Goal: Information Seeking & Learning: Find specific fact

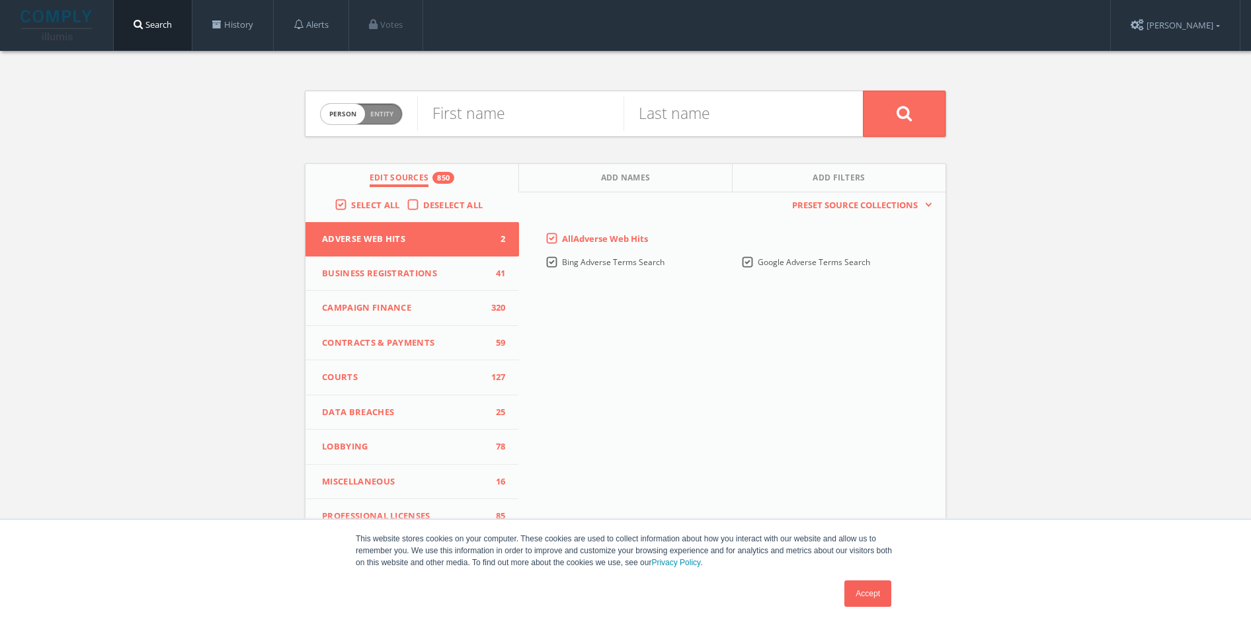
click at [376, 110] on span "Entity" at bounding box center [381, 114] width 23 height 10
checkbox input "true"
click at [444, 117] on input "text" at bounding box center [640, 114] width 446 height 34
type input "heat baseball"
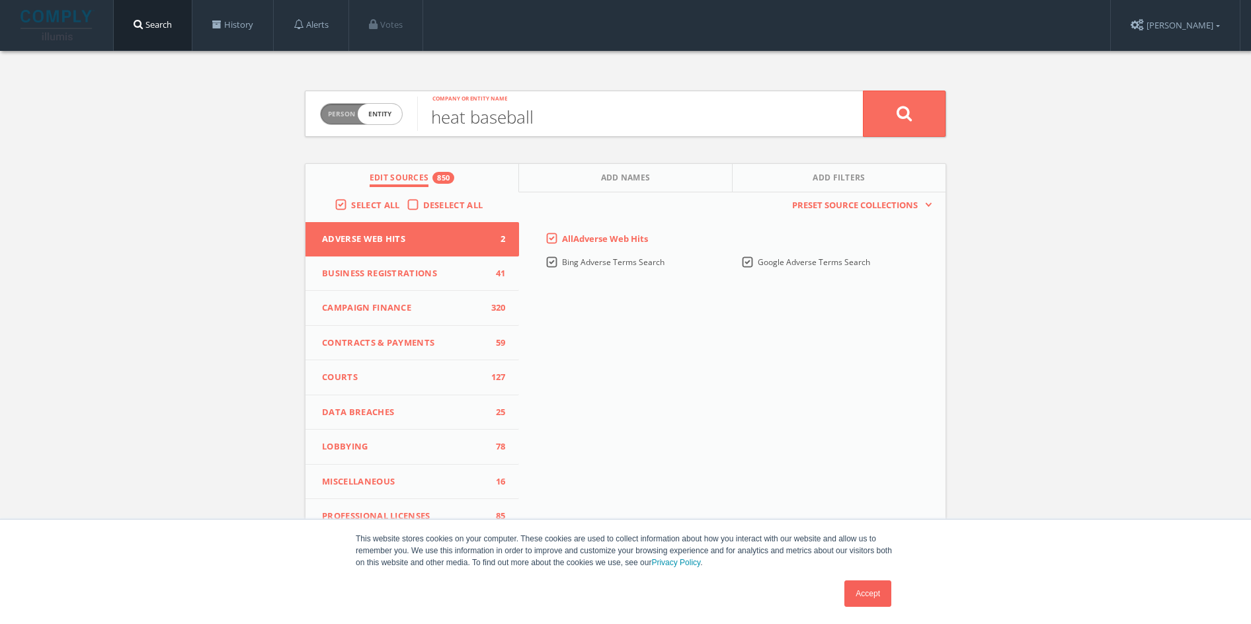
click at [351, 201] on label "Select All" at bounding box center [378, 205] width 55 height 13
click at [0, 0] on input "Select All" at bounding box center [0, 0] width 0 height 0
click at [455, 274] on span "Business Registrations" at bounding box center [404, 273] width 164 height 13
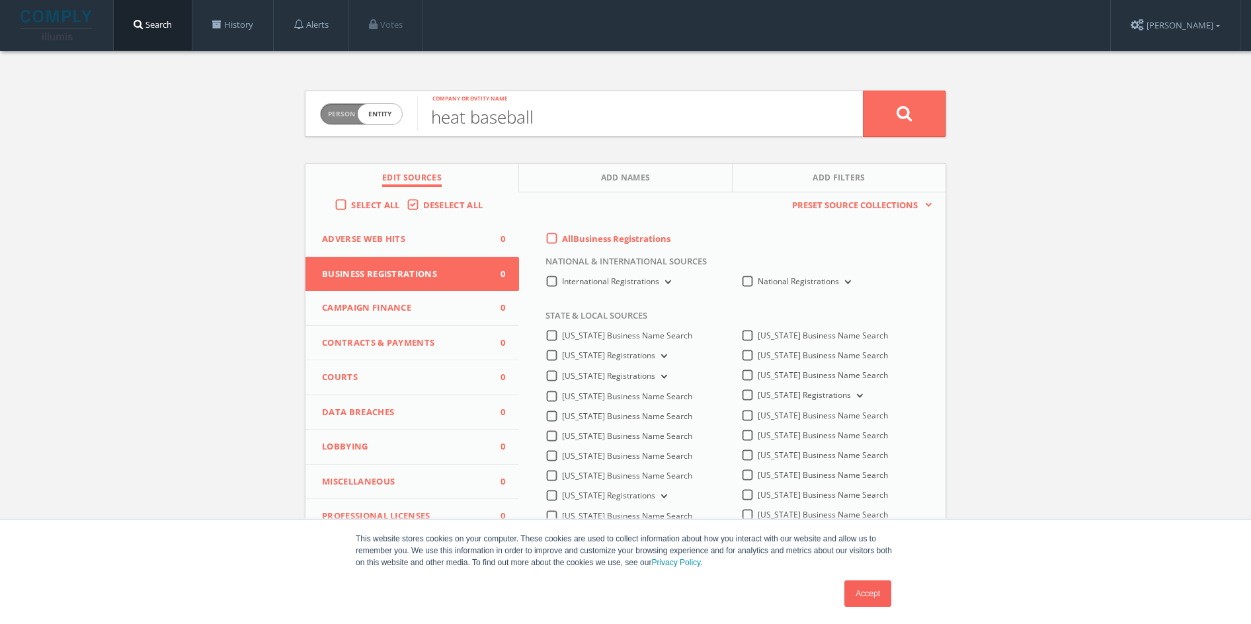
click at [758, 278] on label "National Registrations" at bounding box center [806, 282] width 96 height 13
click at [0, 0] on Registrations-all "National Registrations" at bounding box center [0, 0] width 0 height 0
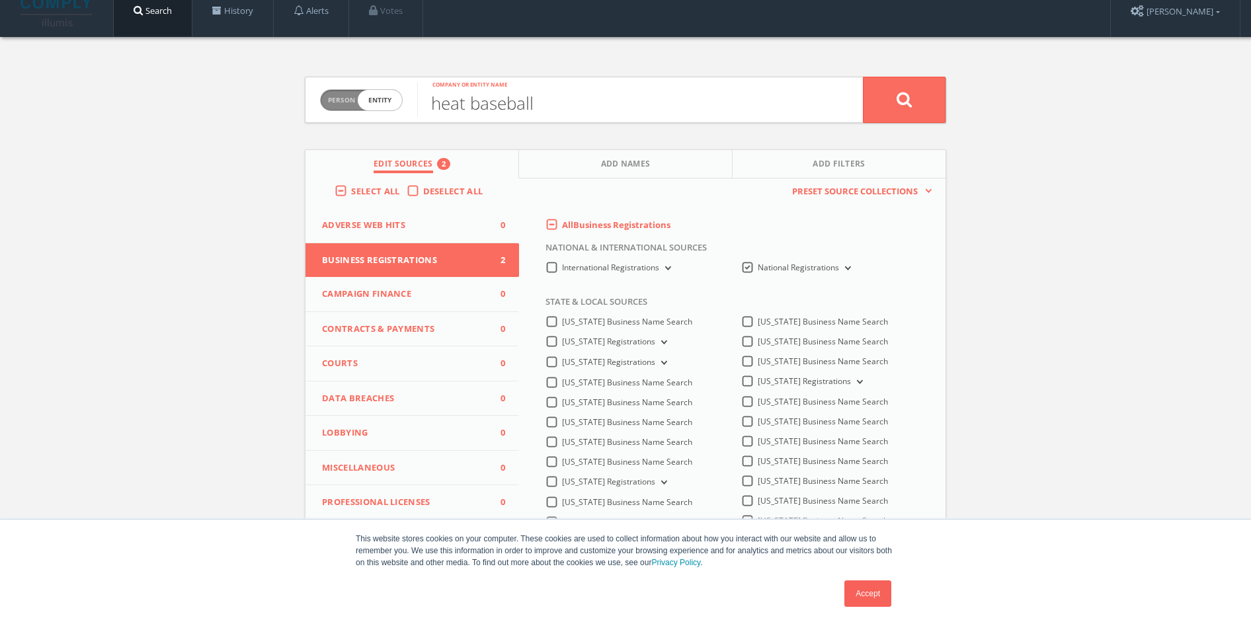
scroll to position [15, 0]
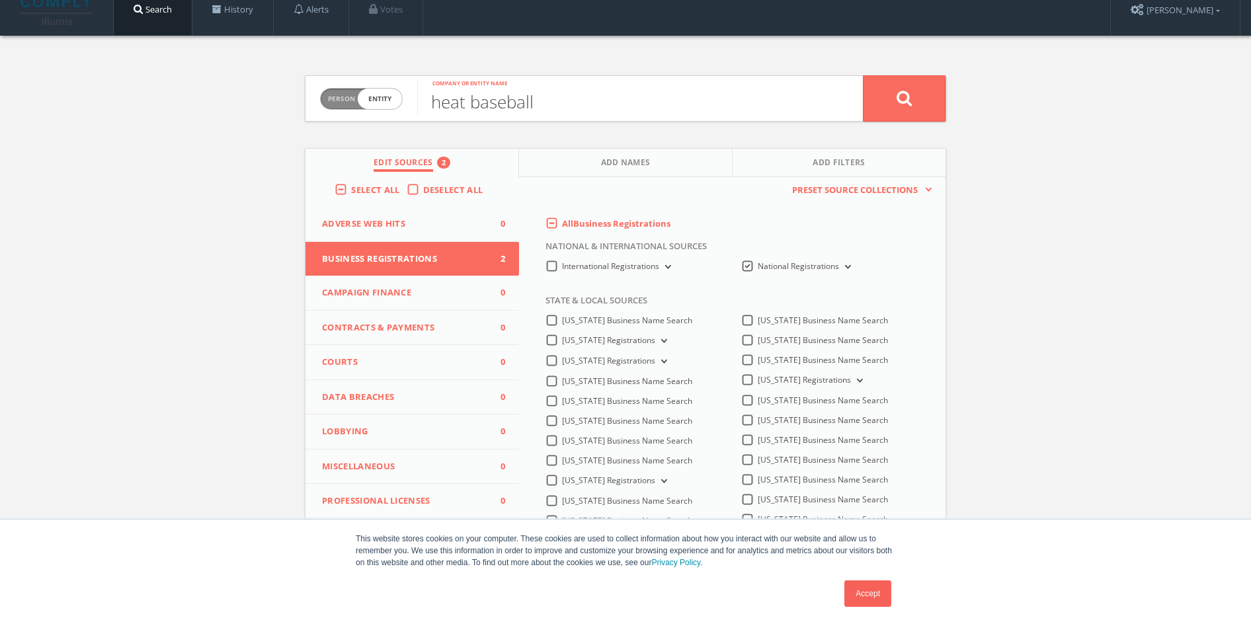
click at [758, 379] on label "[US_STATE] Registrations" at bounding box center [812, 380] width 108 height 13
click at [0, 0] on Registrations-all "[US_STATE] Registrations" at bounding box center [0, 0] width 0 height 0
click at [411, 321] on span "Contracts & Payments" at bounding box center [404, 327] width 164 height 13
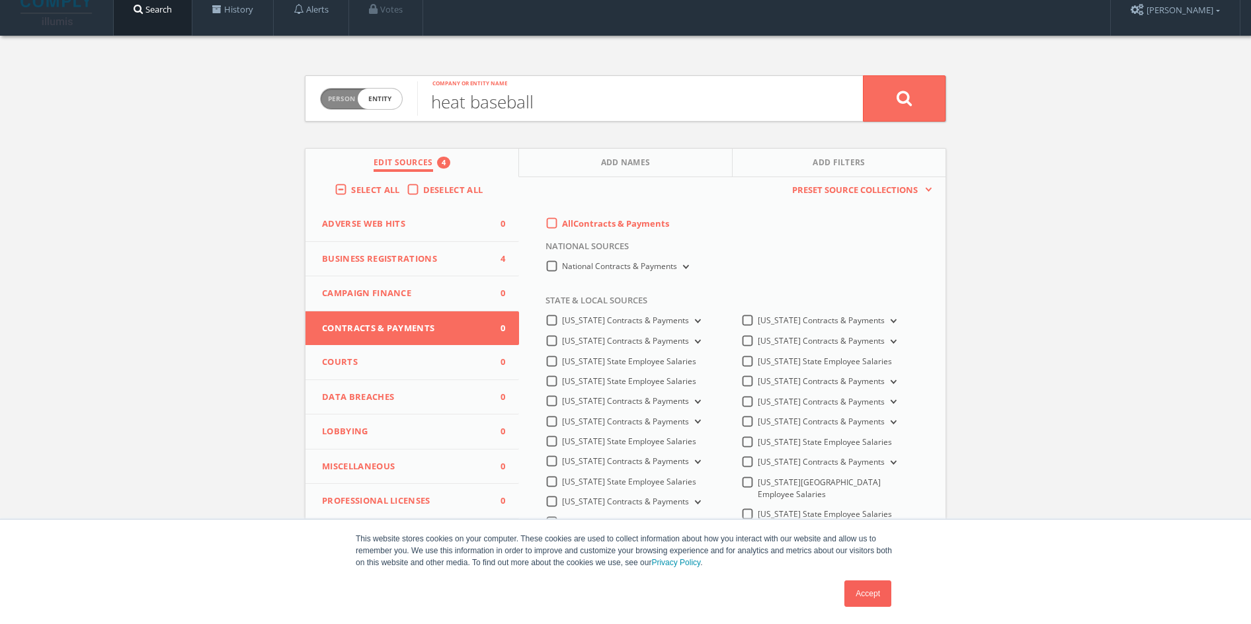
click at [758, 398] on label "[US_STATE] Contracts & Payments" at bounding box center [829, 402] width 142 height 13
click at [0, 0] on Payments-all "[US_STATE] Contracts & Payments" at bounding box center [0, 0] width 0 height 0
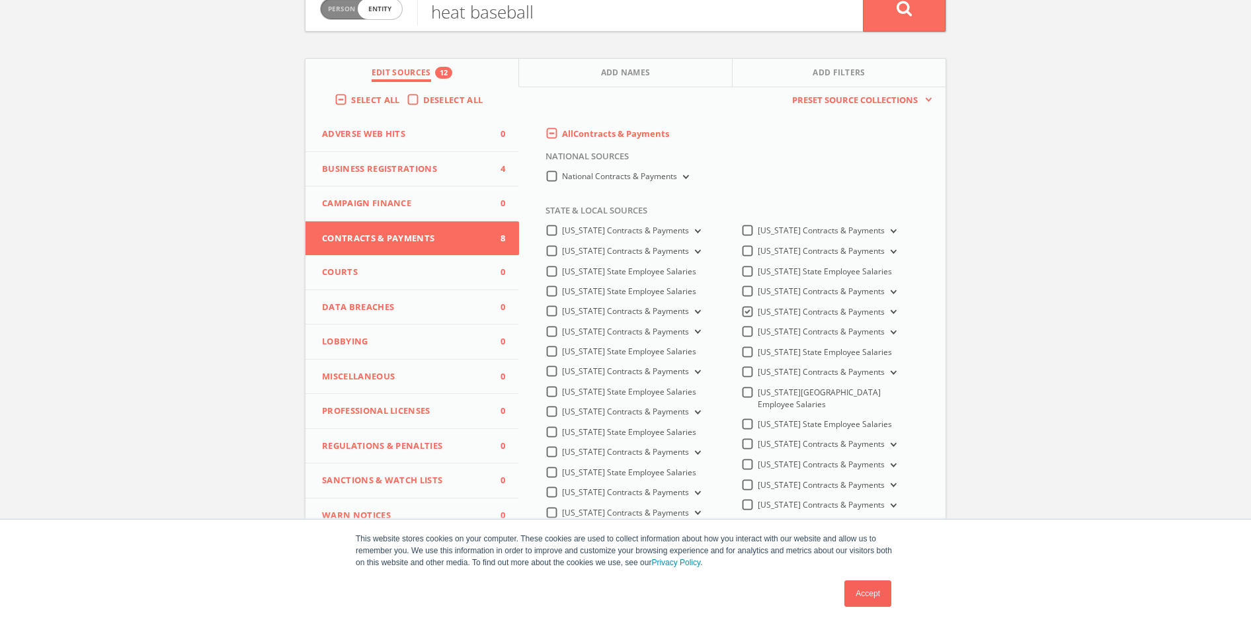
scroll to position [107, 0]
click at [427, 378] on button "Miscellaneous 0" at bounding box center [413, 375] width 214 height 35
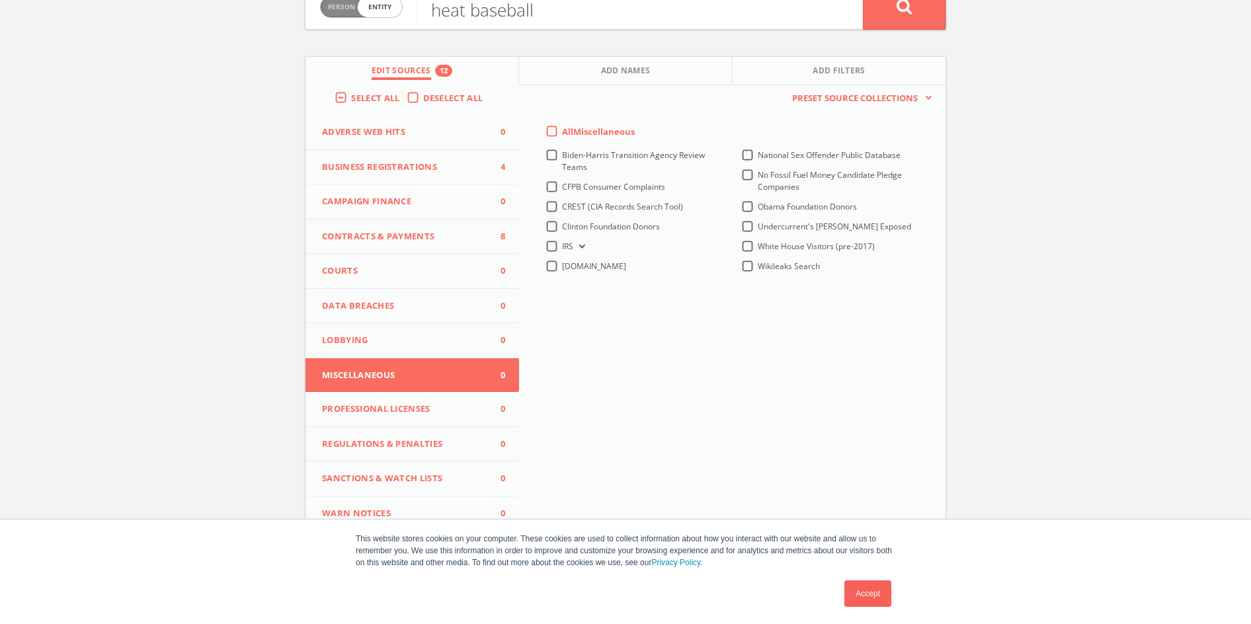
click at [414, 440] on span "Regulations & Penalties" at bounding box center [404, 444] width 164 height 13
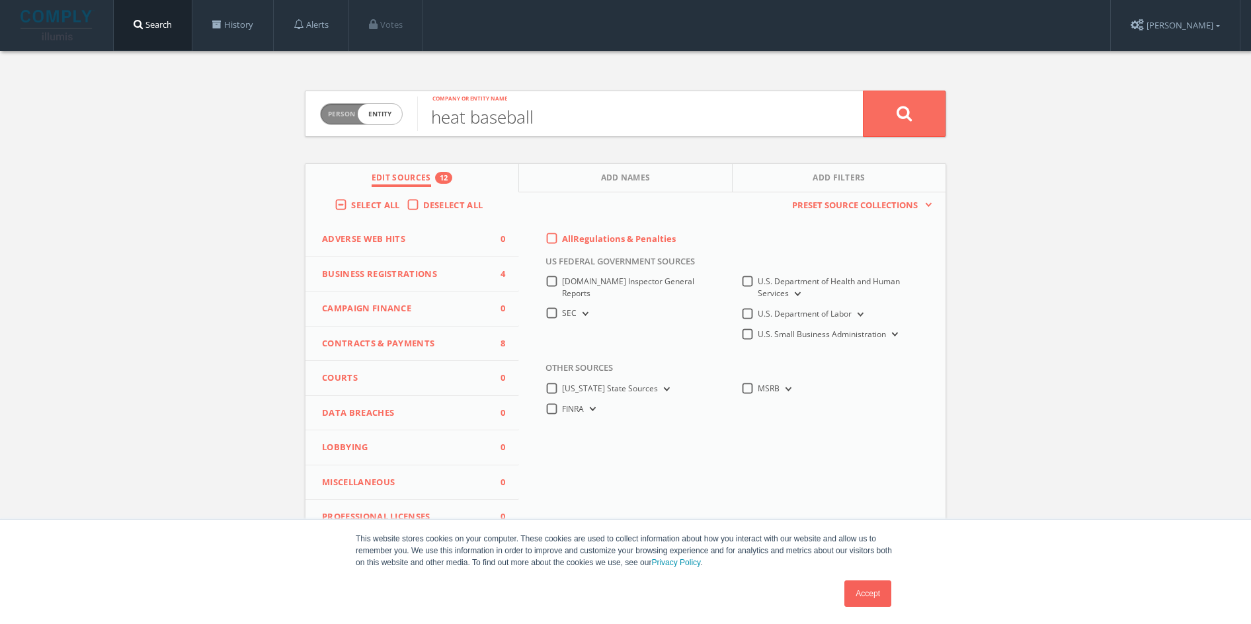
scroll to position [0, 0]
click at [409, 374] on span "Courts" at bounding box center [404, 378] width 164 height 13
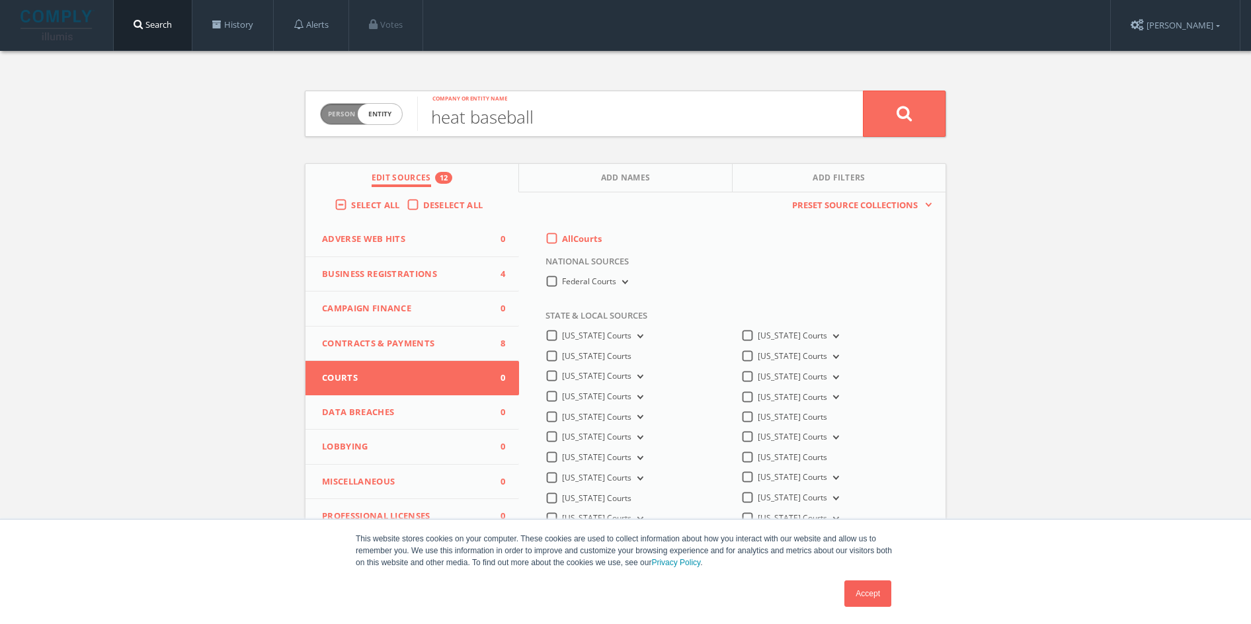
click at [758, 434] on span "[US_STATE] Courts" at bounding box center [792, 436] width 69 height 11
click at [0, 0] on Courts-all "[US_STATE] Courts" at bounding box center [0, 0] width 0 height 0
click at [867, 596] on link "Accept" at bounding box center [867, 594] width 47 height 26
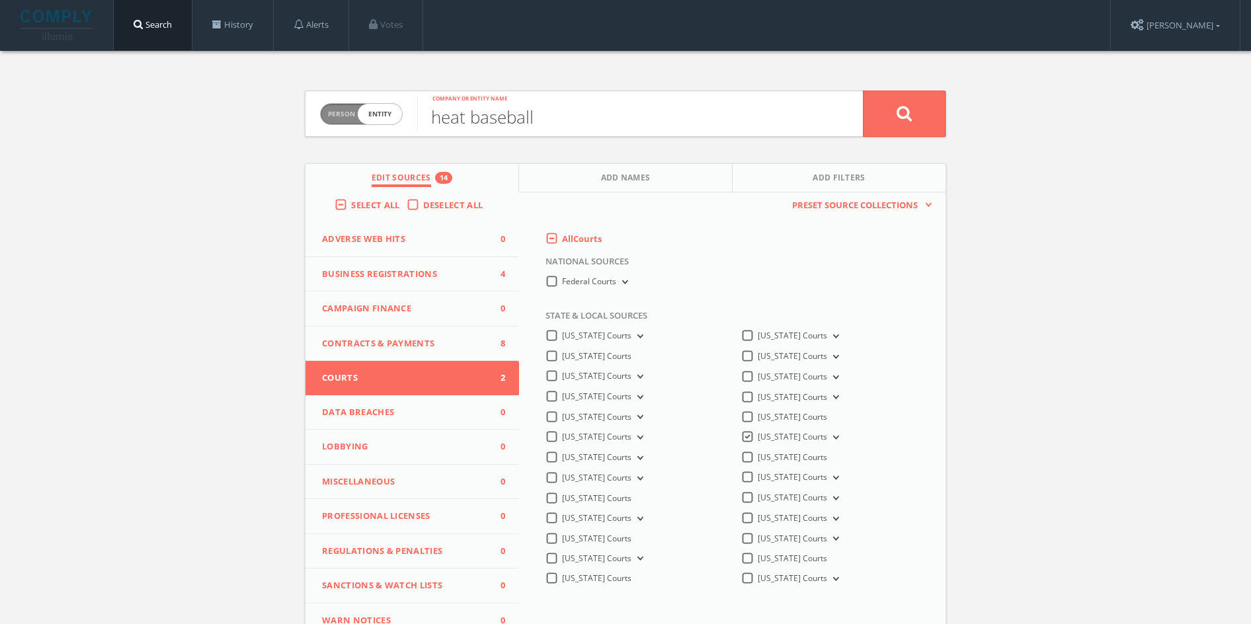
click at [923, 114] on button at bounding box center [904, 114] width 83 height 46
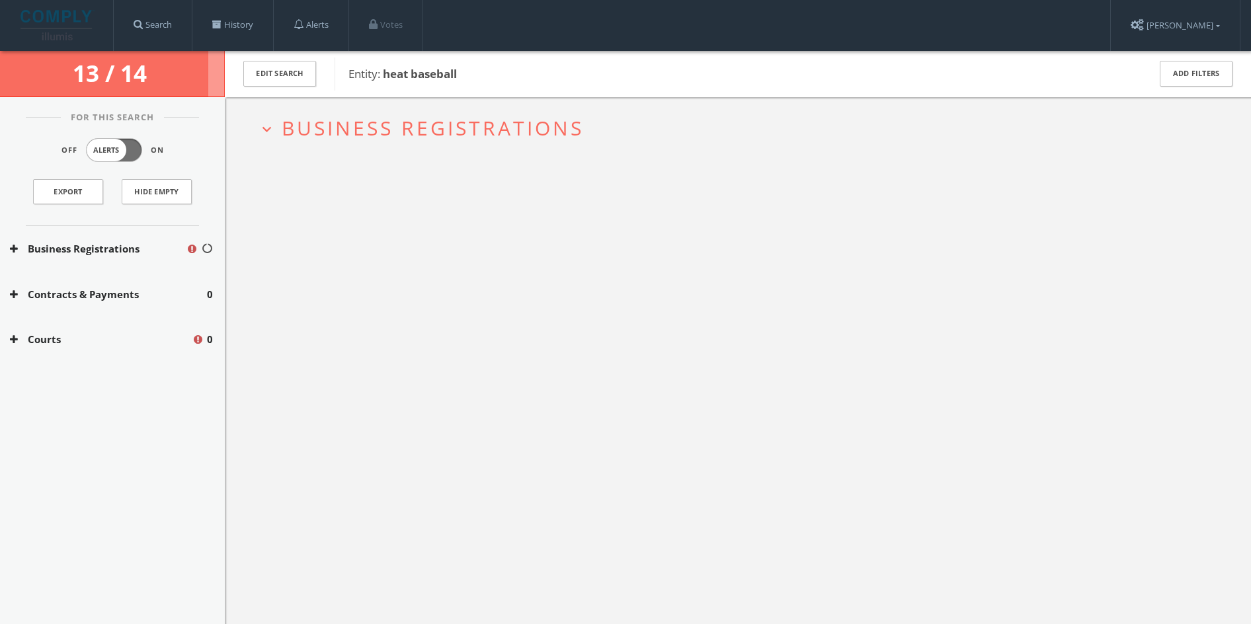
click at [274, 126] on icon "expand_more" at bounding box center [267, 129] width 18 height 18
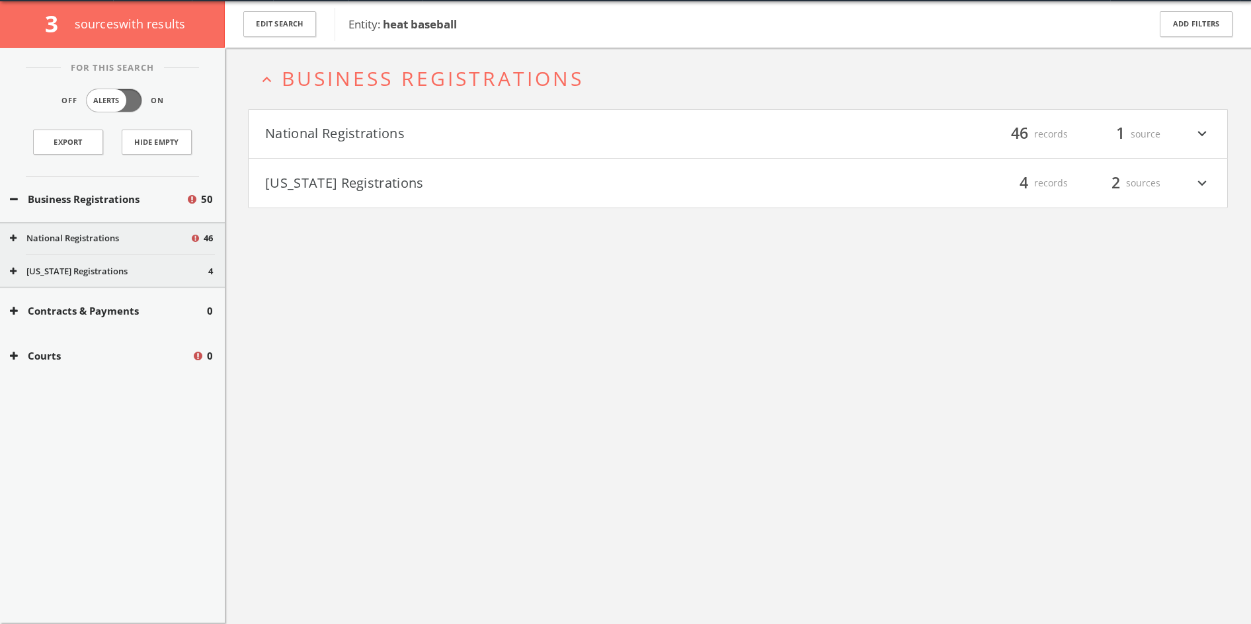
scroll to position [50, 0]
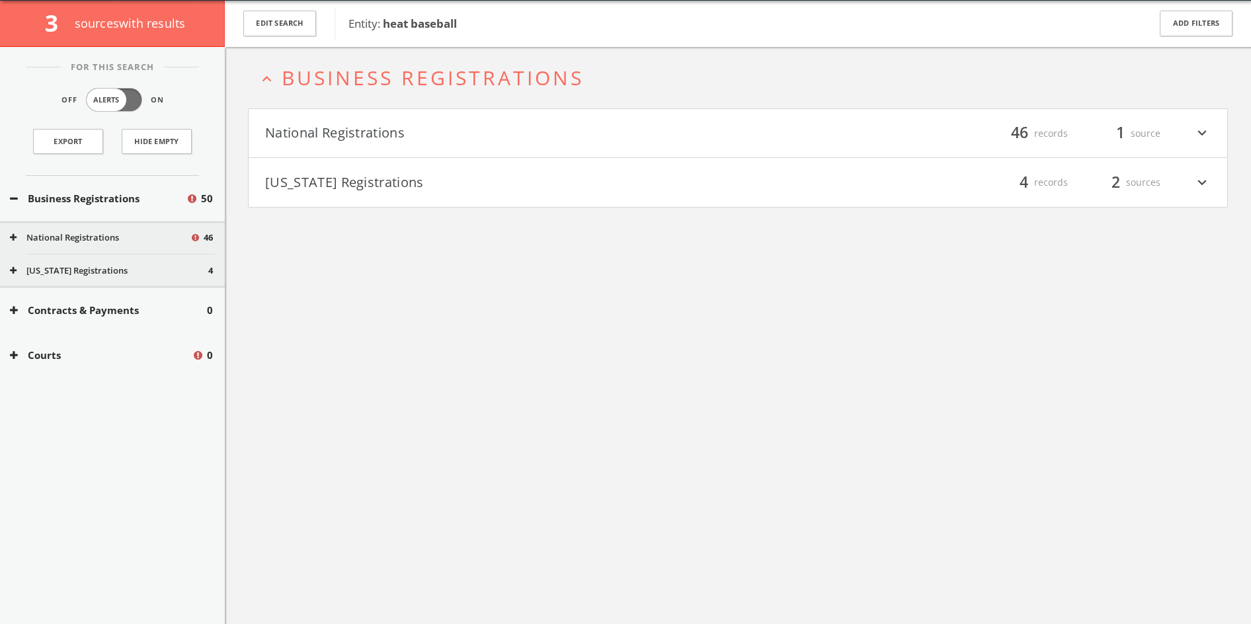
click at [361, 179] on button "[US_STATE] Registrations" at bounding box center [501, 182] width 473 height 22
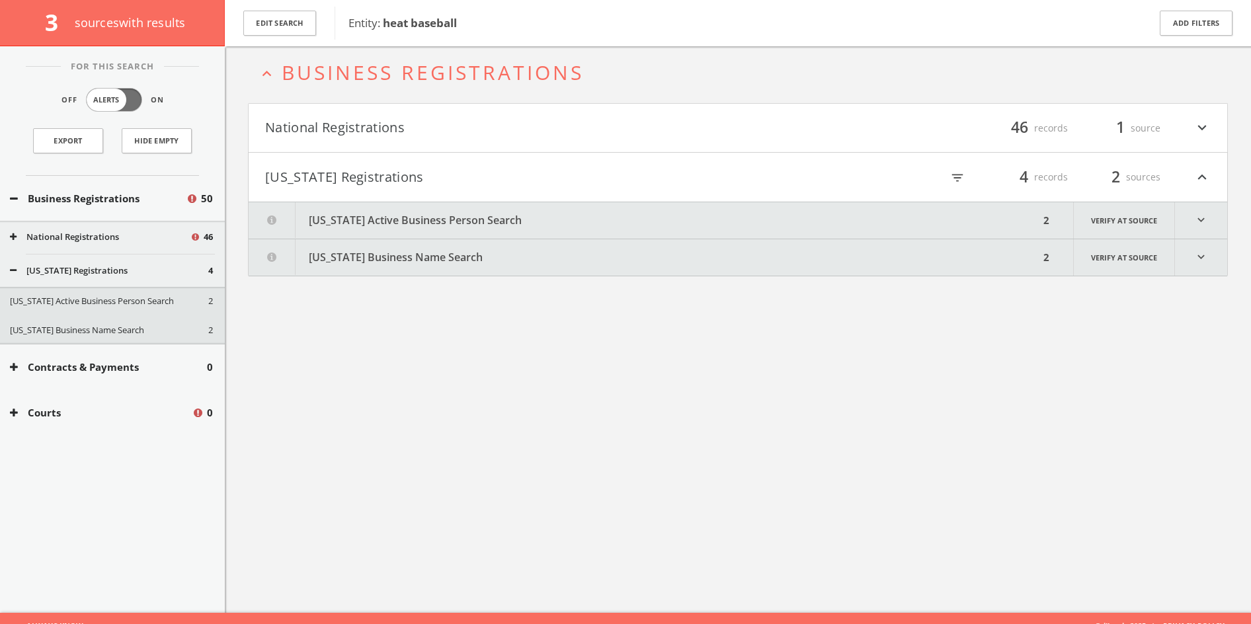
scroll to position [77, 0]
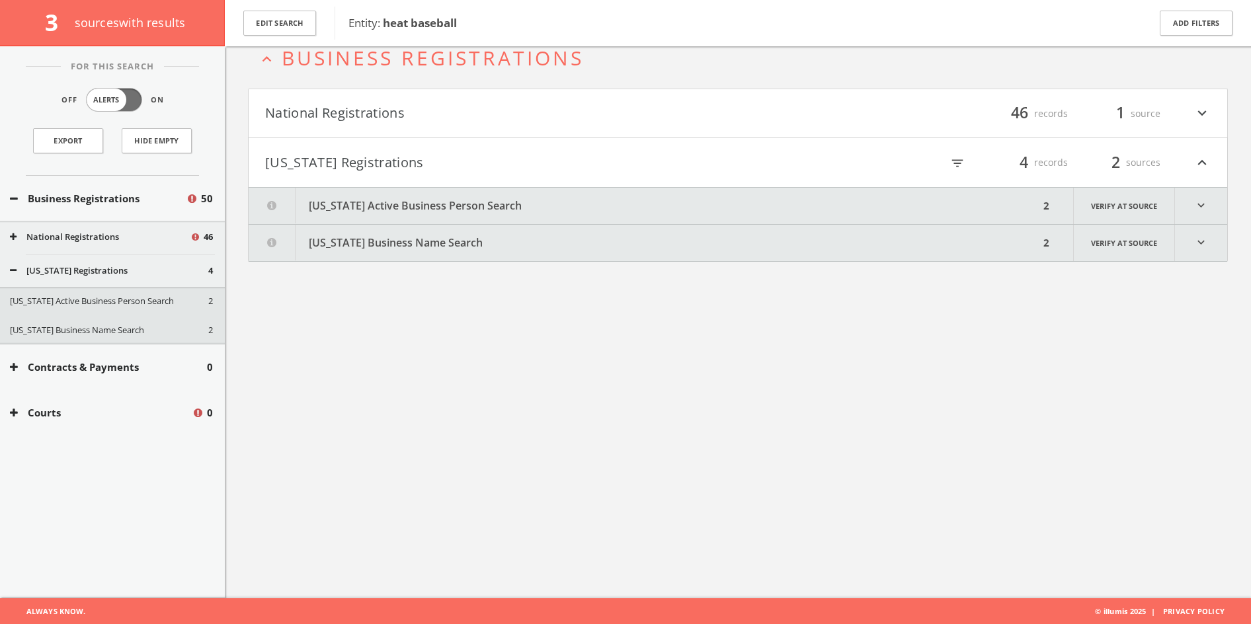
click at [364, 205] on button "[US_STATE] Active Business Person Search" at bounding box center [644, 206] width 791 height 36
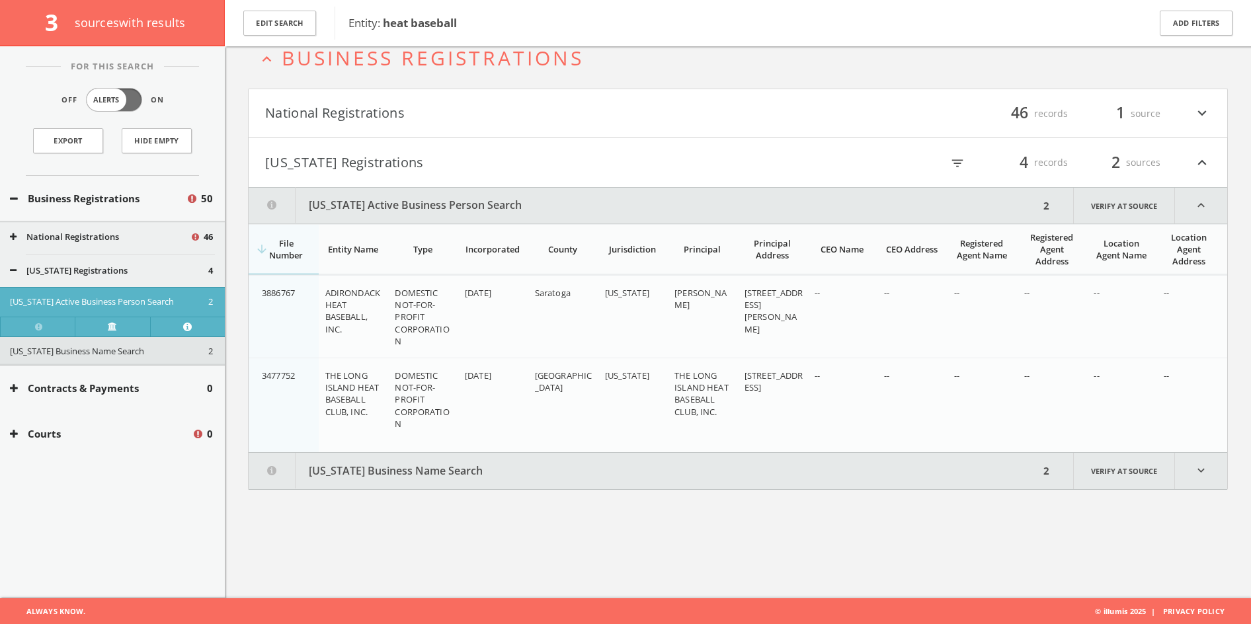
click at [366, 473] on button "[US_STATE] Business Name Search" at bounding box center [644, 471] width 791 height 36
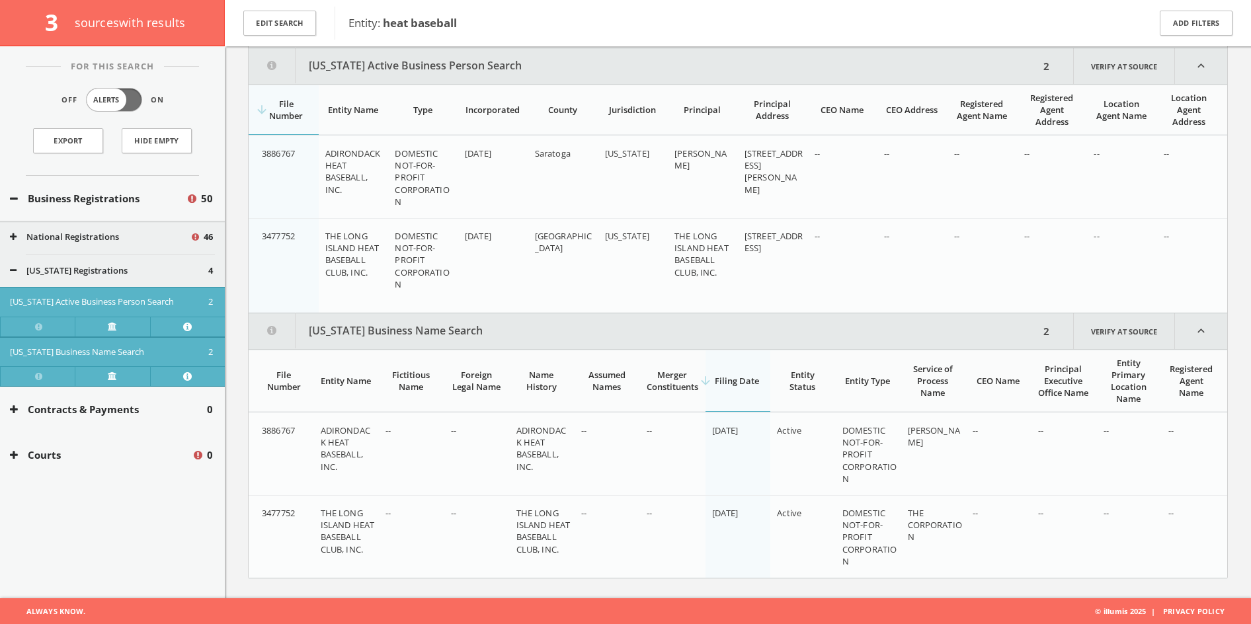
scroll to position [217, 1]
click at [162, 238] on button "National Registrations" at bounding box center [100, 237] width 180 height 13
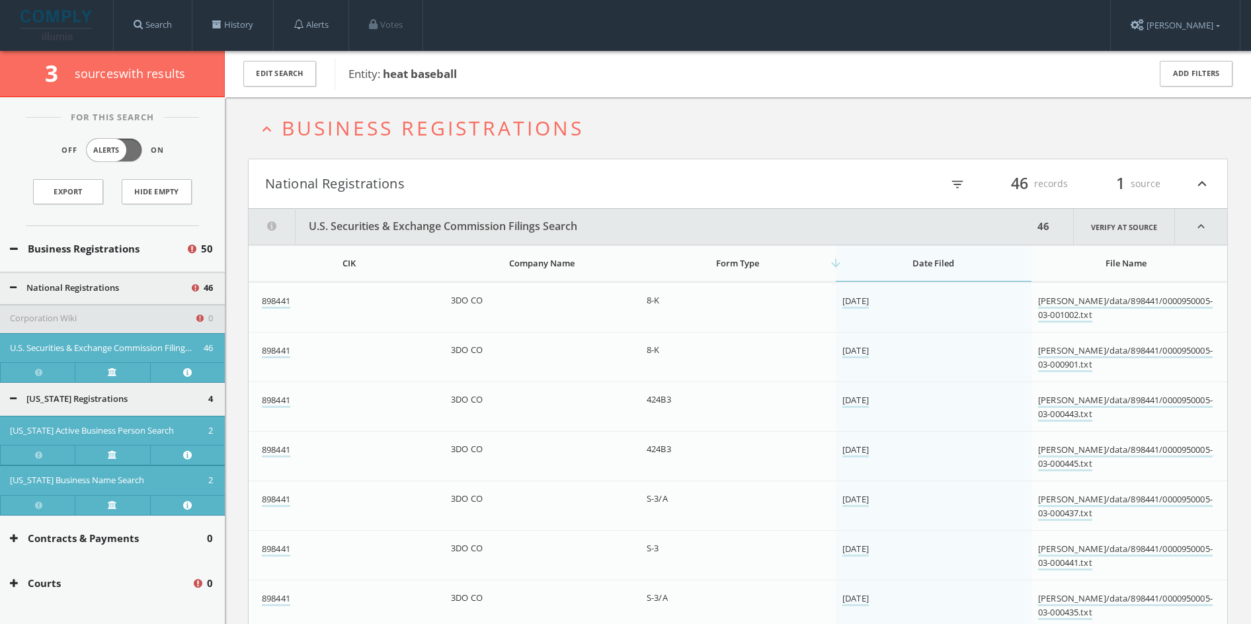
scroll to position [0, 0]
click at [149, 251] on button "Business Registrations" at bounding box center [98, 248] width 176 height 15
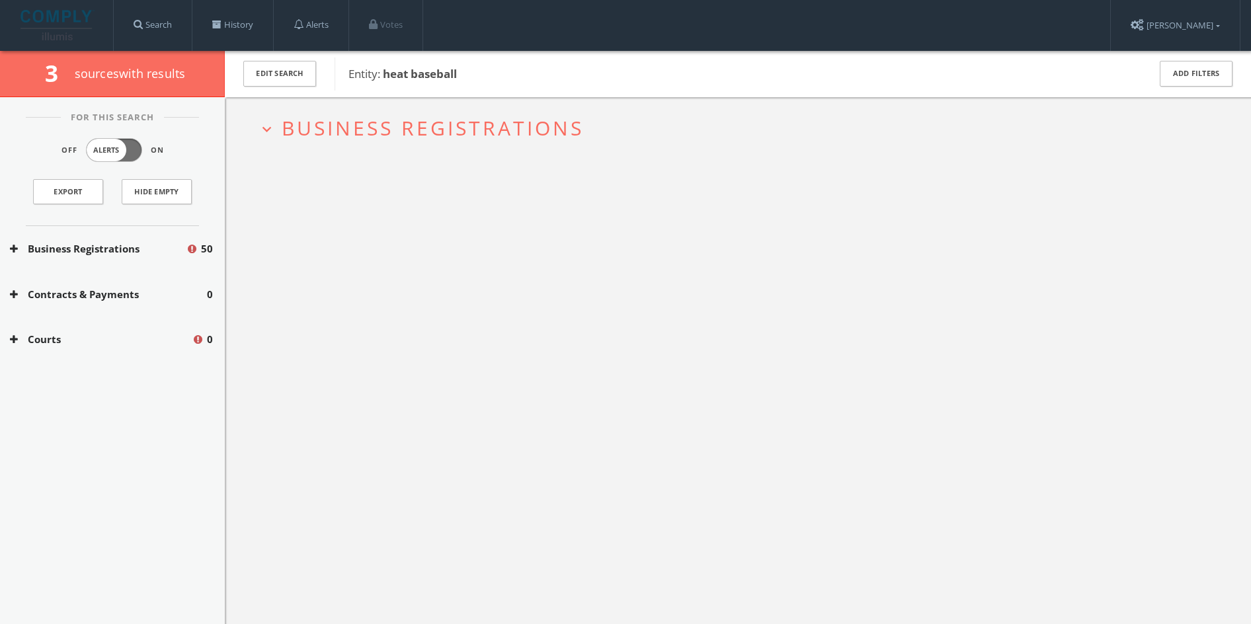
click at [149, 251] on button "Business Registrations" at bounding box center [98, 248] width 176 height 15
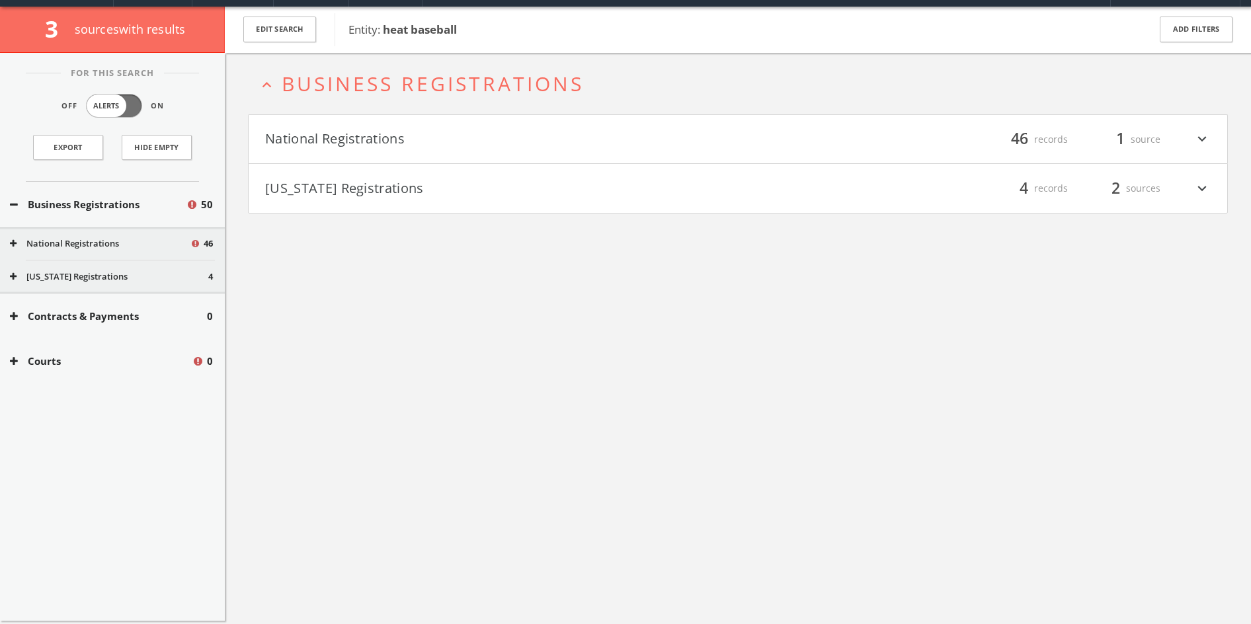
click at [149, 251] on div "National Registrations 46" at bounding box center [112, 243] width 225 height 33
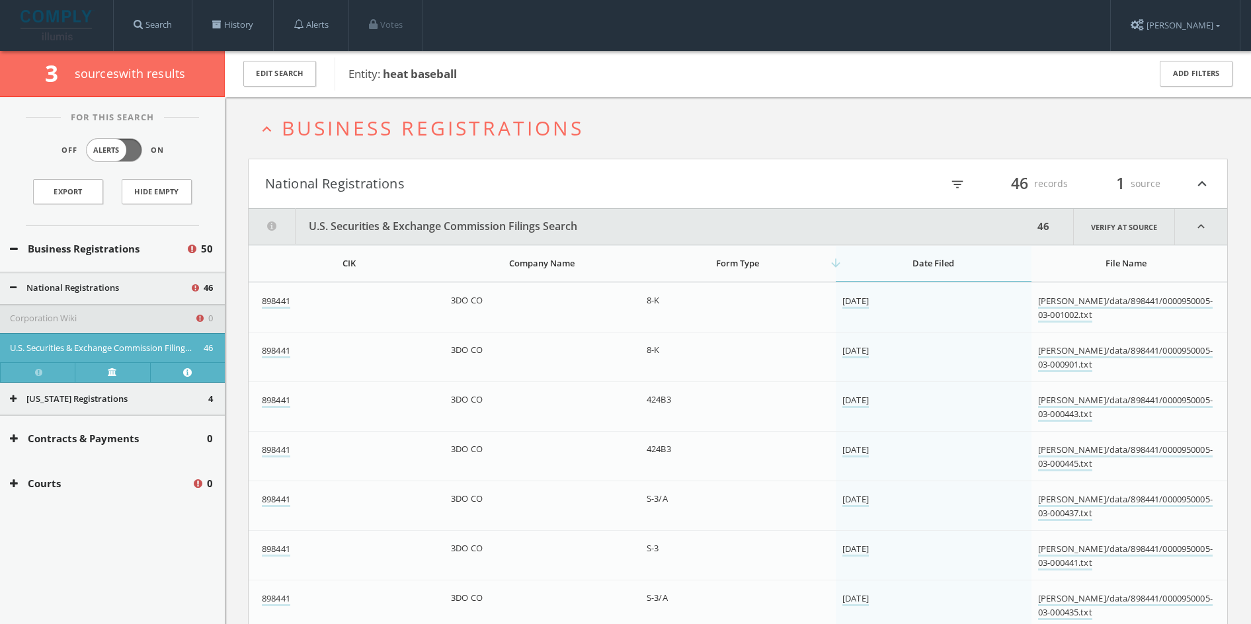
click at [503, 68] on span "Entity: heat baseball" at bounding box center [739, 73] width 783 height 17
drag, startPoint x: 489, startPoint y: 75, endPoint x: 407, endPoint y: 77, distance: 82.0
click at [407, 77] on span "Entity: heat baseball" at bounding box center [739, 73] width 783 height 17
click at [277, 77] on button "Edit Search" at bounding box center [279, 74] width 73 height 26
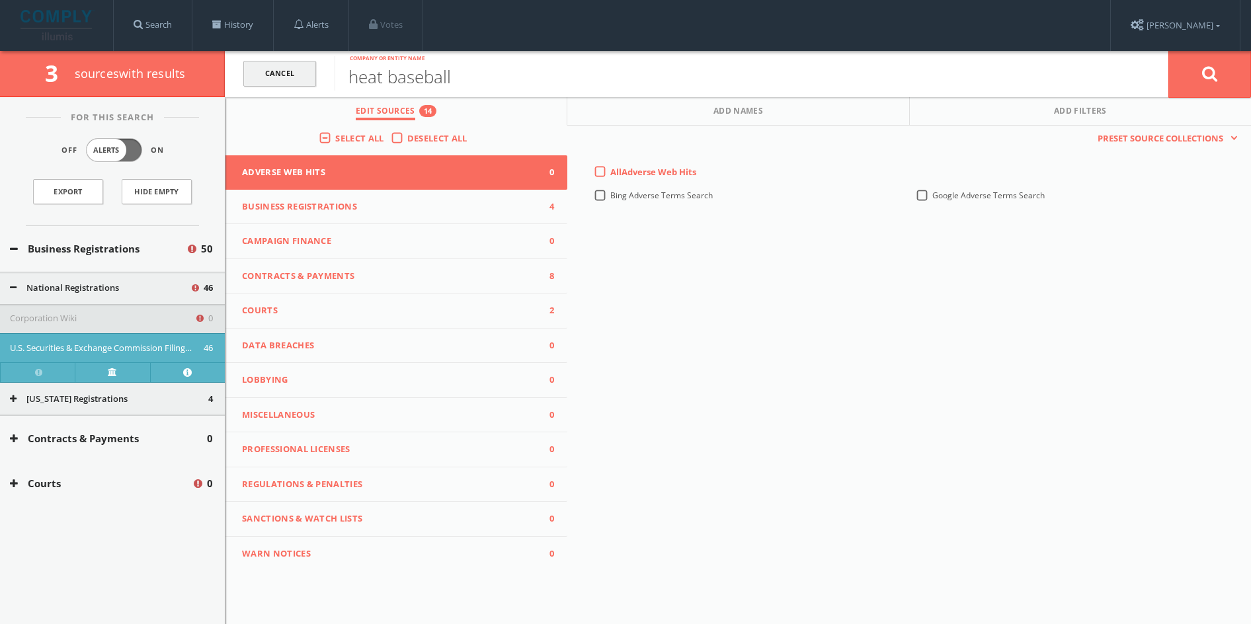
click at [307, 77] on link "Cancel" at bounding box center [279, 74] width 73 height 26
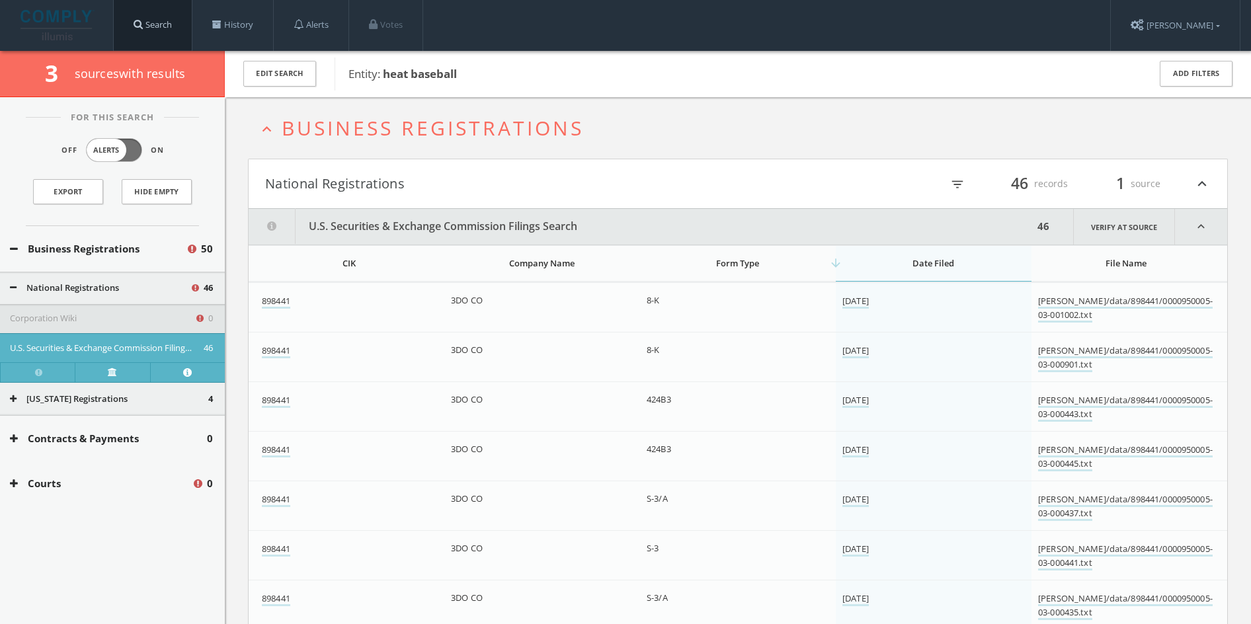
click at [171, 22] on link "Search" at bounding box center [153, 25] width 78 height 50
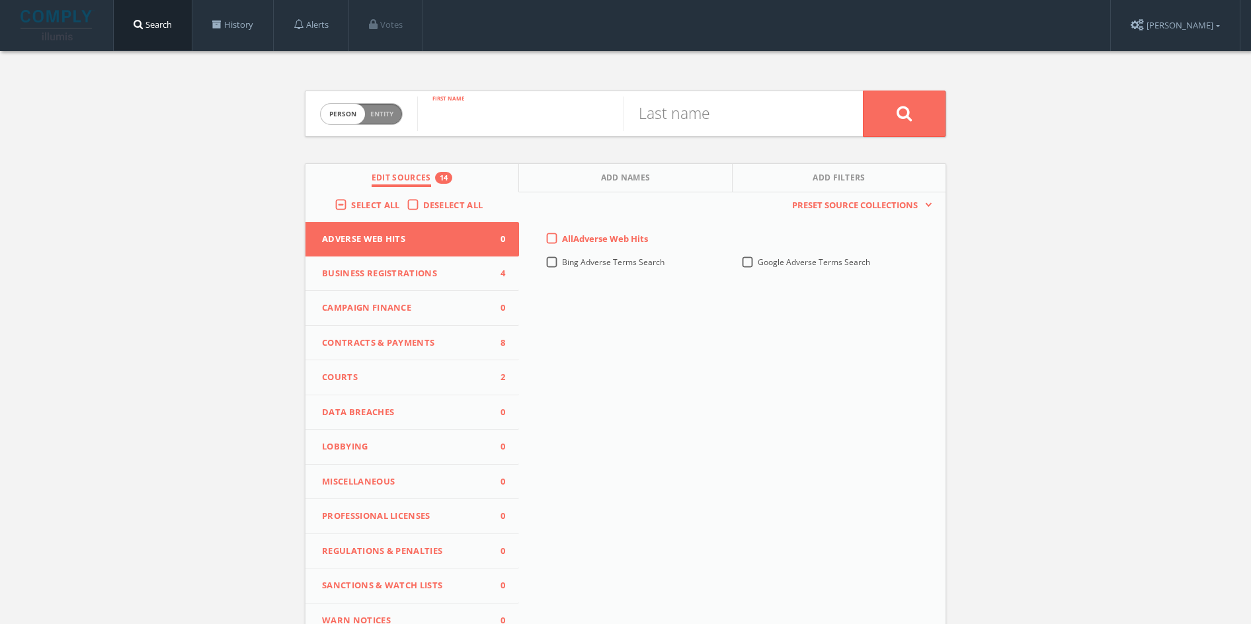
click at [469, 115] on input "text" at bounding box center [520, 114] width 206 height 34
type input "[PERSON_NAME]"
click at [418, 206] on div "Deselect All" at bounding box center [448, 205] width 83 height 12
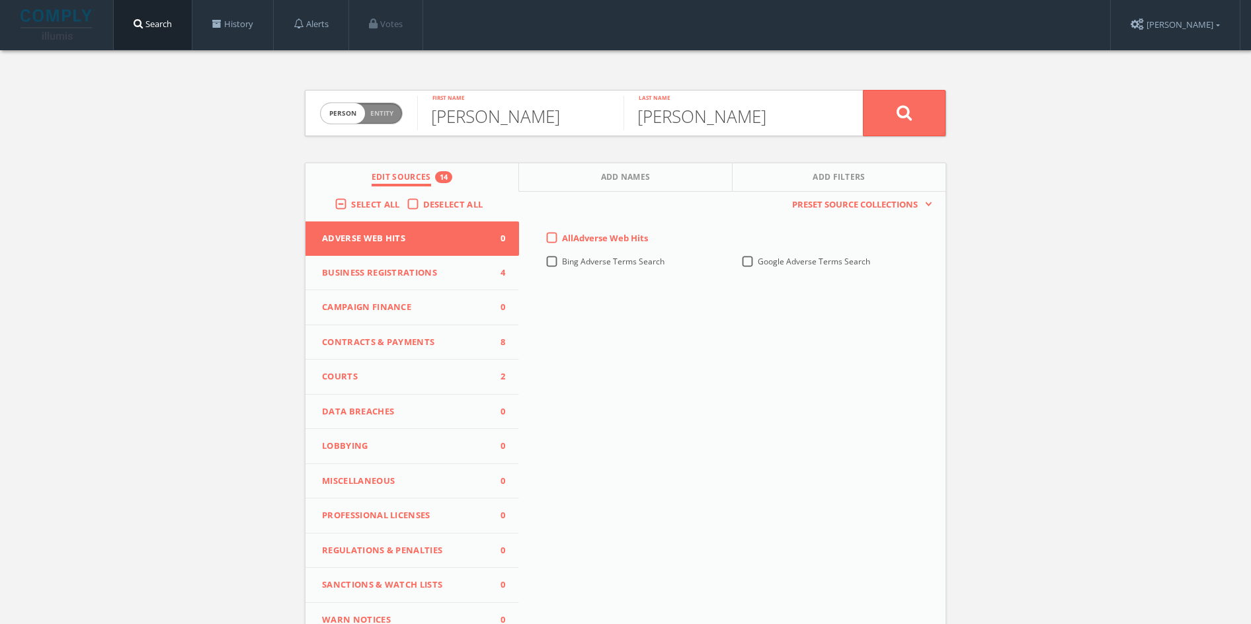
click at [904, 118] on icon at bounding box center [905, 112] width 16 height 17
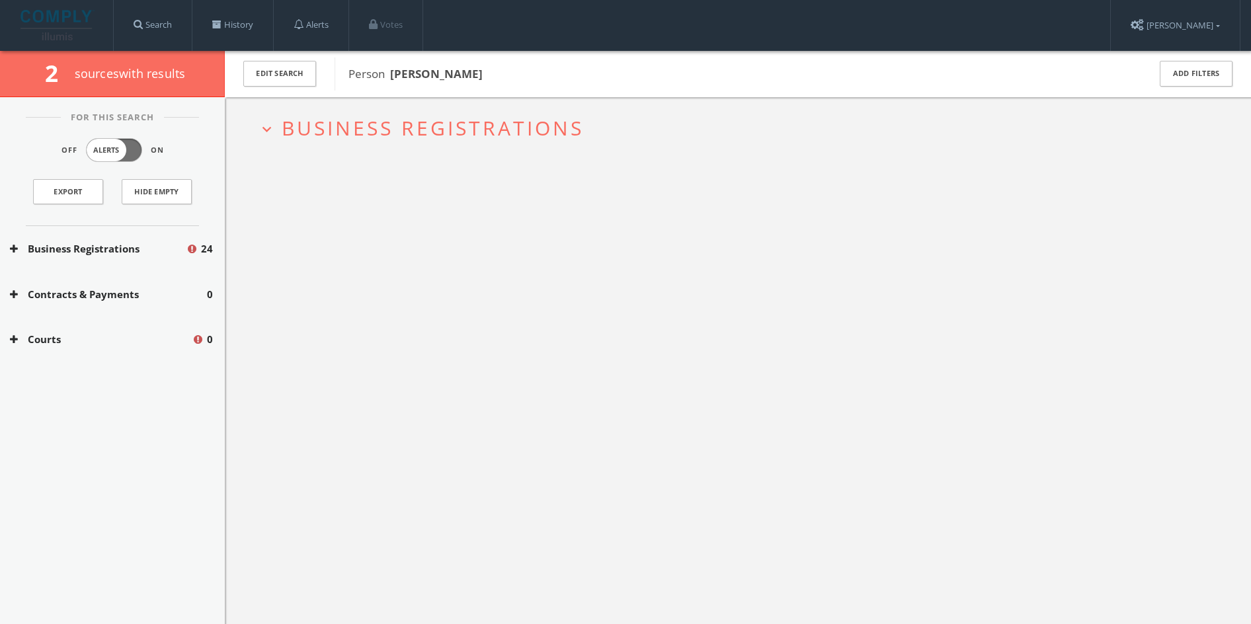
click at [12, 245] on icon at bounding box center [14, 249] width 8 height 10
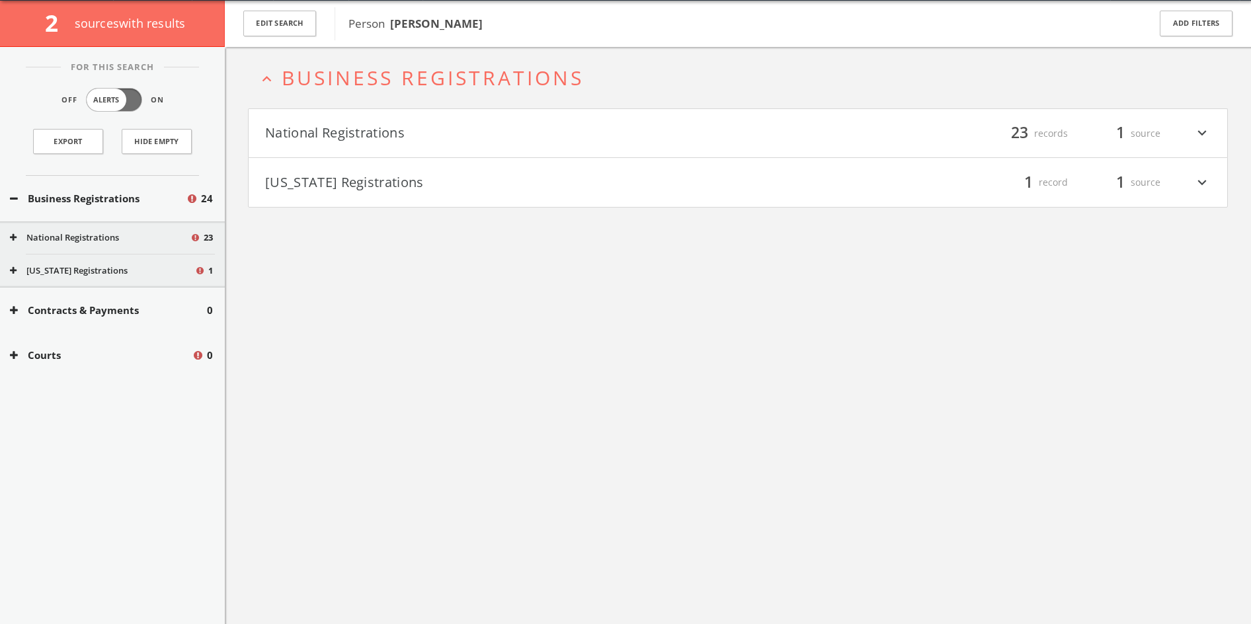
click at [367, 192] on button "[US_STATE] Registrations" at bounding box center [501, 182] width 473 height 22
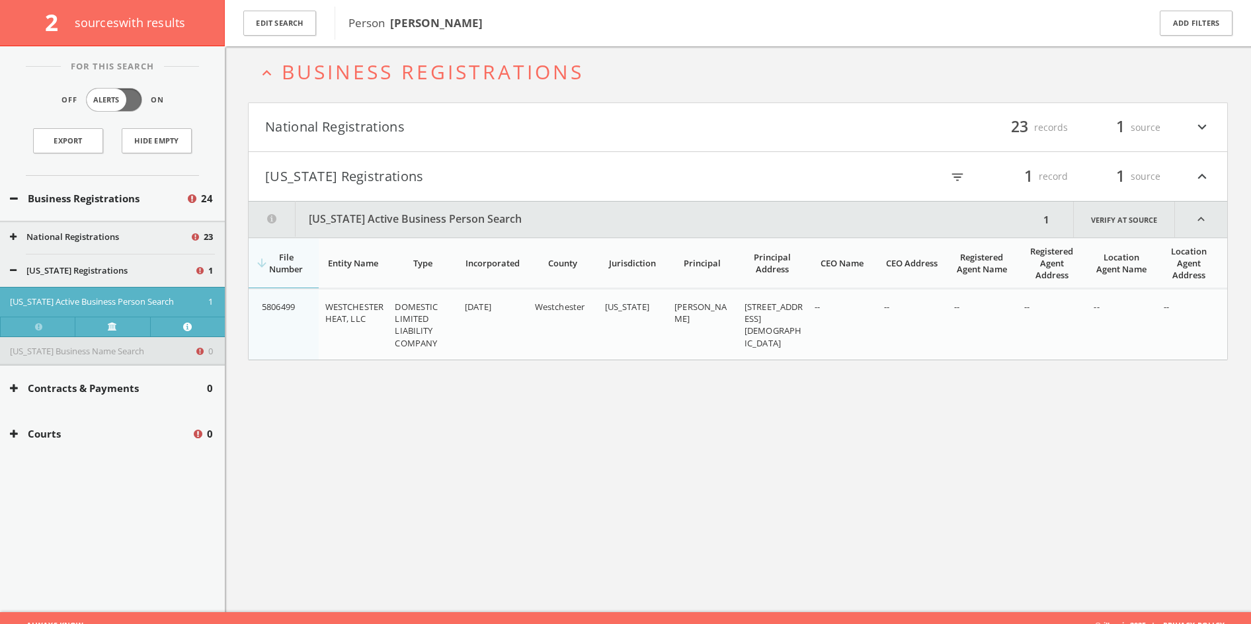
scroll to position [77, 0]
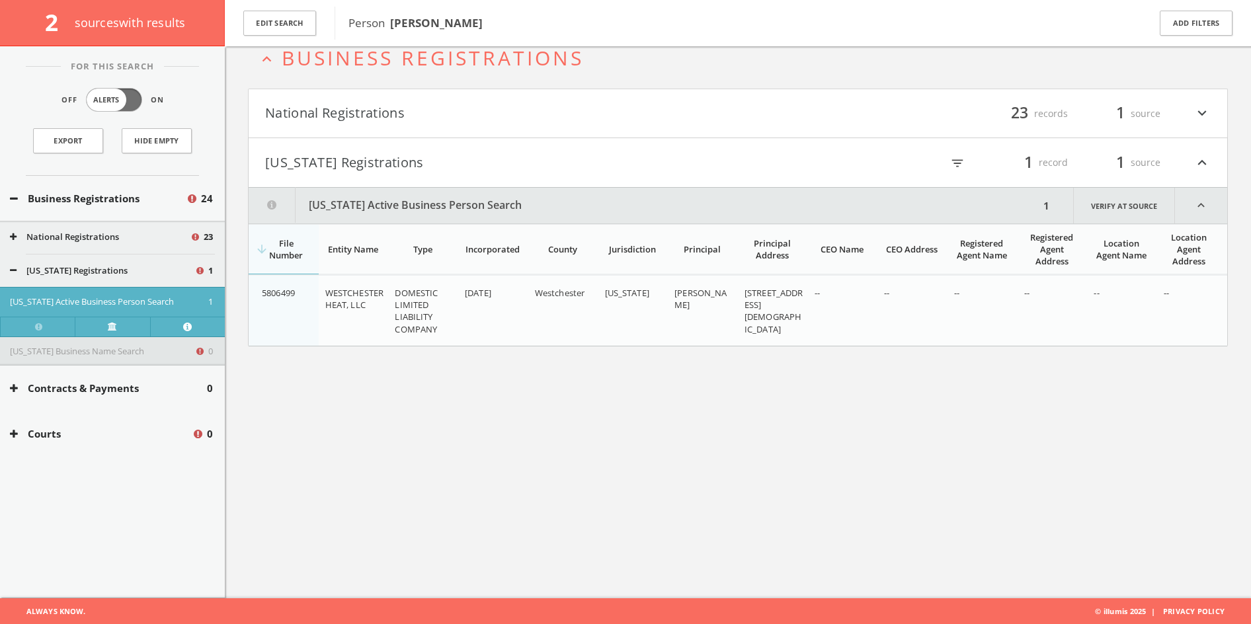
click at [789, 323] on div "[STREET_ADDRESS][DEMOGRAPHIC_DATA]" at bounding box center [775, 311] width 60 height 48
click at [432, 106] on button "National Registrations" at bounding box center [501, 113] width 473 height 22
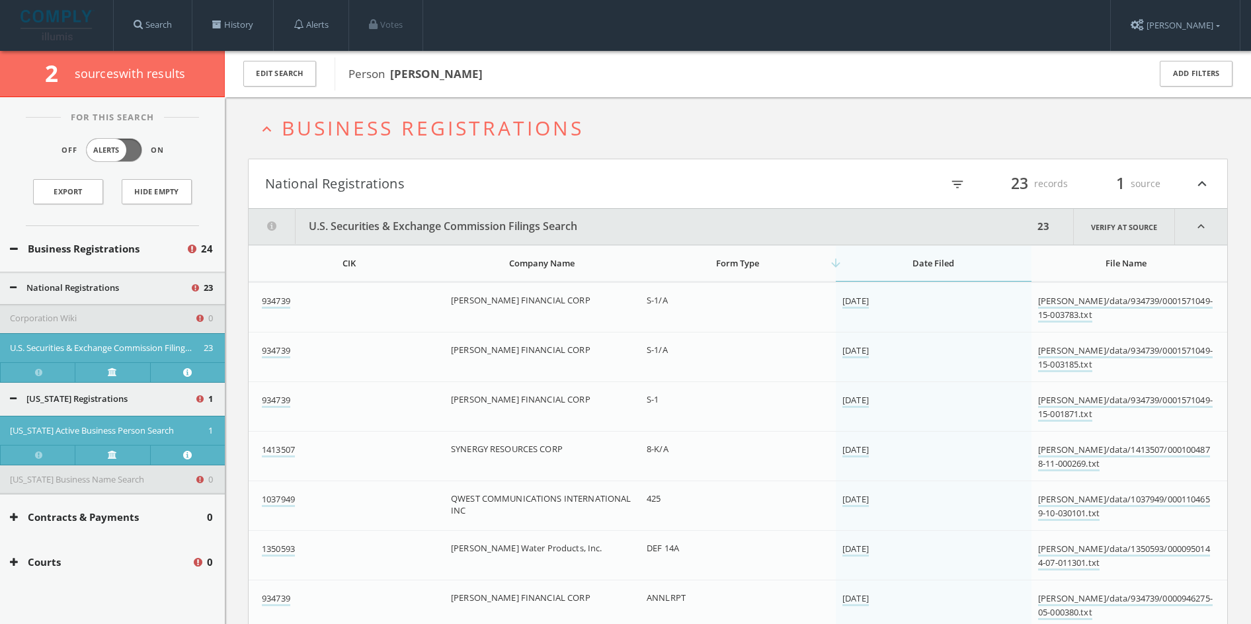
scroll to position [0, 0]
click at [437, 186] on button "National Registrations" at bounding box center [501, 184] width 473 height 22
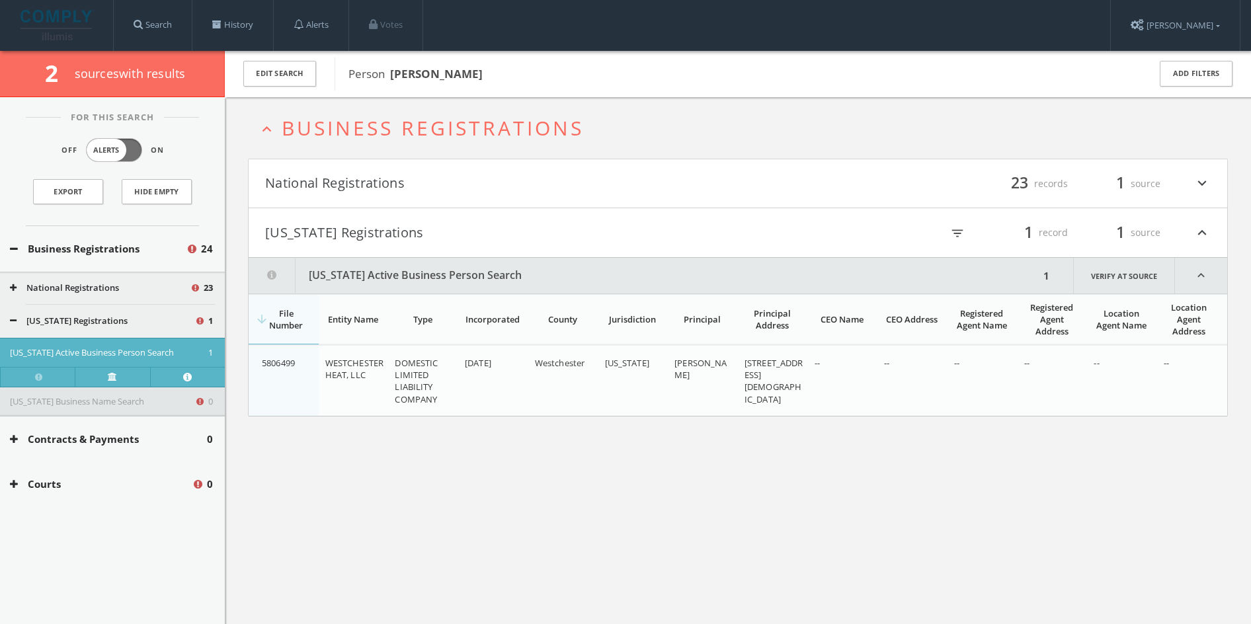
click at [762, 374] on span "[STREET_ADDRESS][DEMOGRAPHIC_DATA]" at bounding box center [774, 381] width 59 height 48
click at [694, 377] on span "[PERSON_NAME]" at bounding box center [700, 369] width 52 height 24
drag, startPoint x: 529, startPoint y: 358, endPoint x: 415, endPoint y: 370, distance: 114.4
click at [524, 359] on tr "5806499 WESTCHESTER HEAT, LLC DOMESTIC LIMITED LIABILITY COMPANY [DATE] [GEOGRA…" at bounding box center [738, 381] width 979 height 71
drag, startPoint x: 356, startPoint y: 372, endPoint x: 306, endPoint y: 369, distance: 50.3
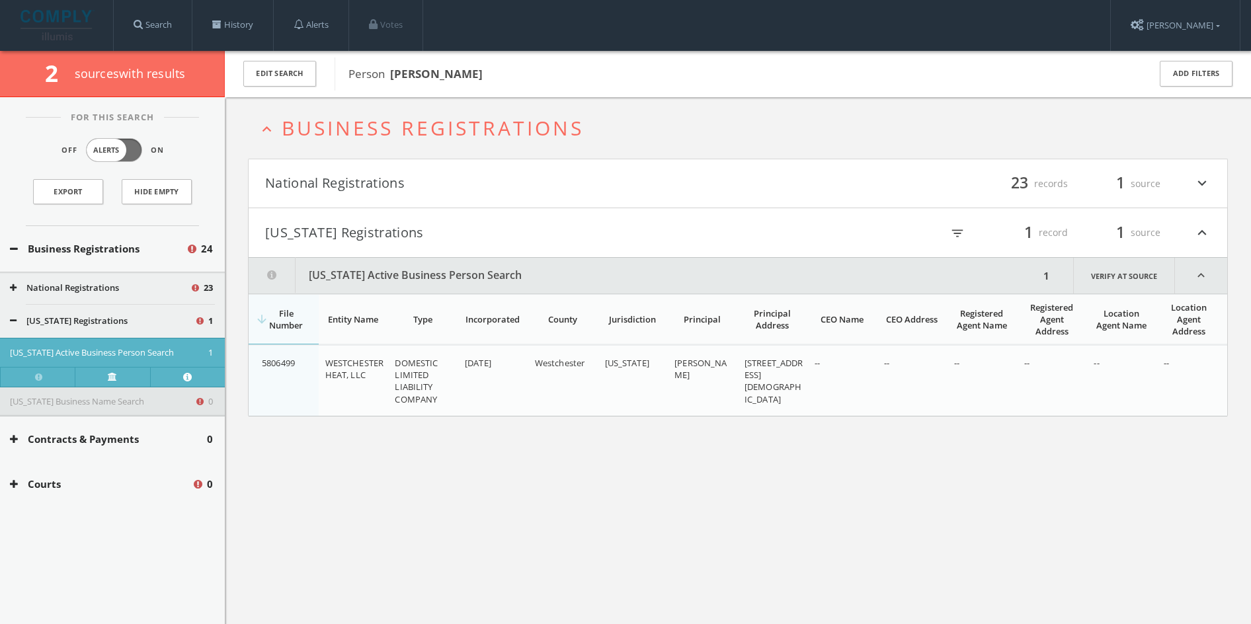
click at [356, 372] on span "WESTCHESTER HEAT, LLC" at bounding box center [354, 369] width 58 height 24
click at [274, 74] on button "Edit Search" at bounding box center [279, 74] width 73 height 26
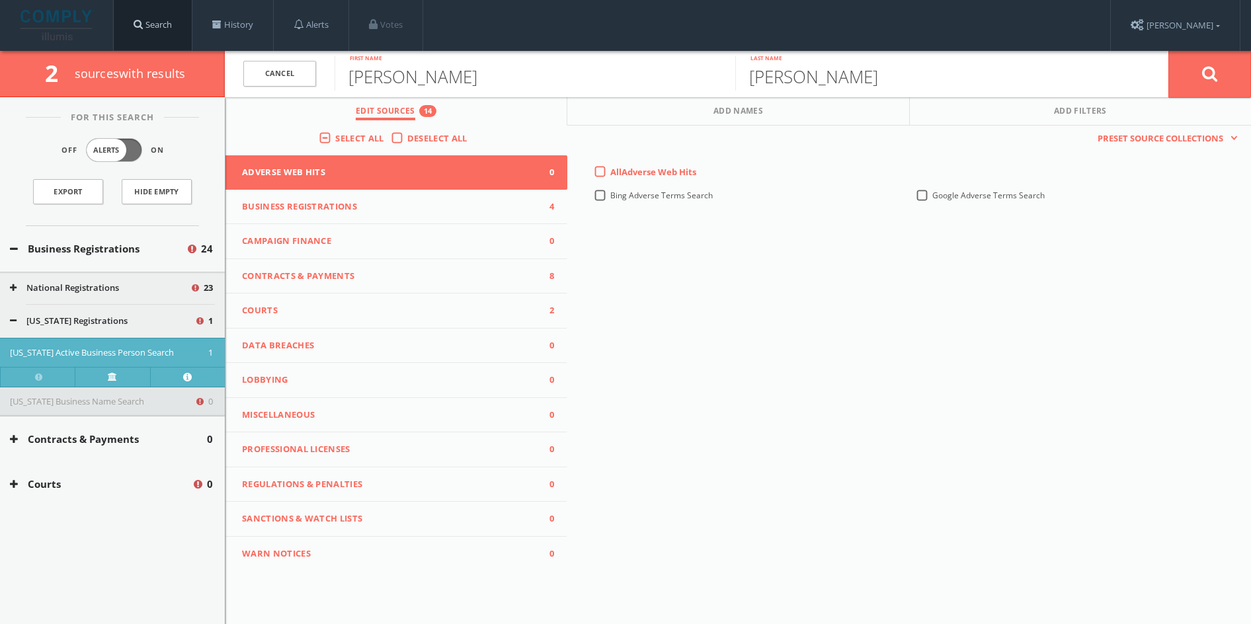
click at [147, 24] on link "Search" at bounding box center [153, 25] width 78 height 50
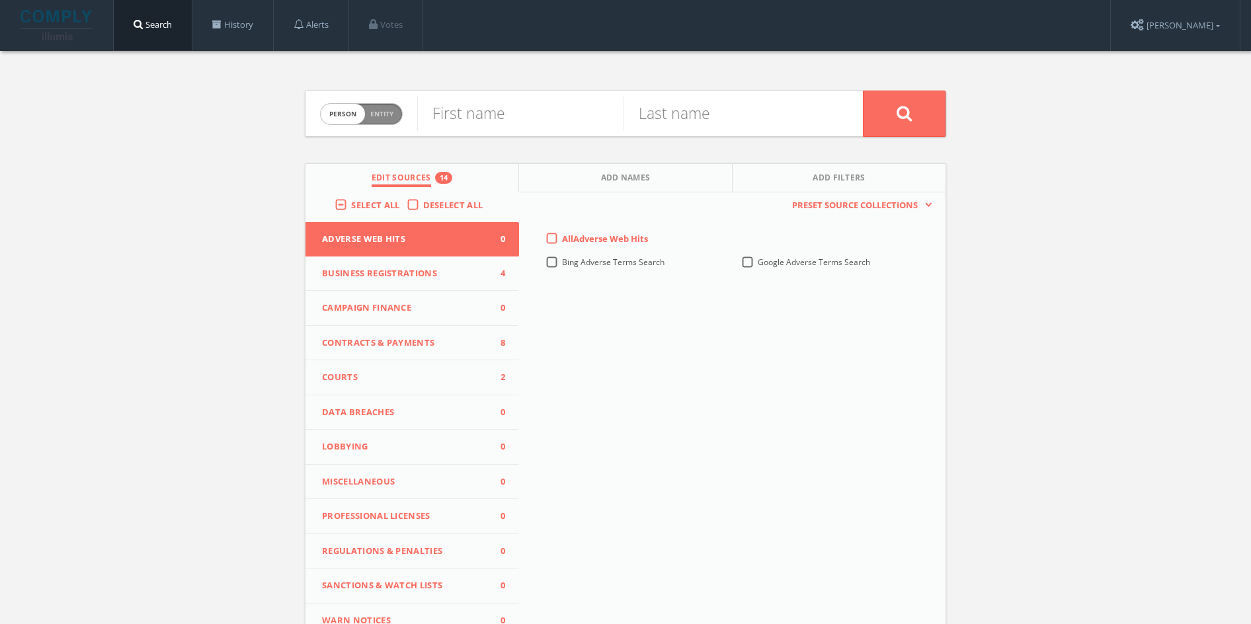
drag, startPoint x: 377, startPoint y: 116, endPoint x: 385, endPoint y: 113, distance: 8.4
click at [377, 116] on span "Entity" at bounding box center [381, 114] width 23 height 10
checkbox input "true"
click at [470, 114] on input "text" at bounding box center [640, 114] width 446 height 34
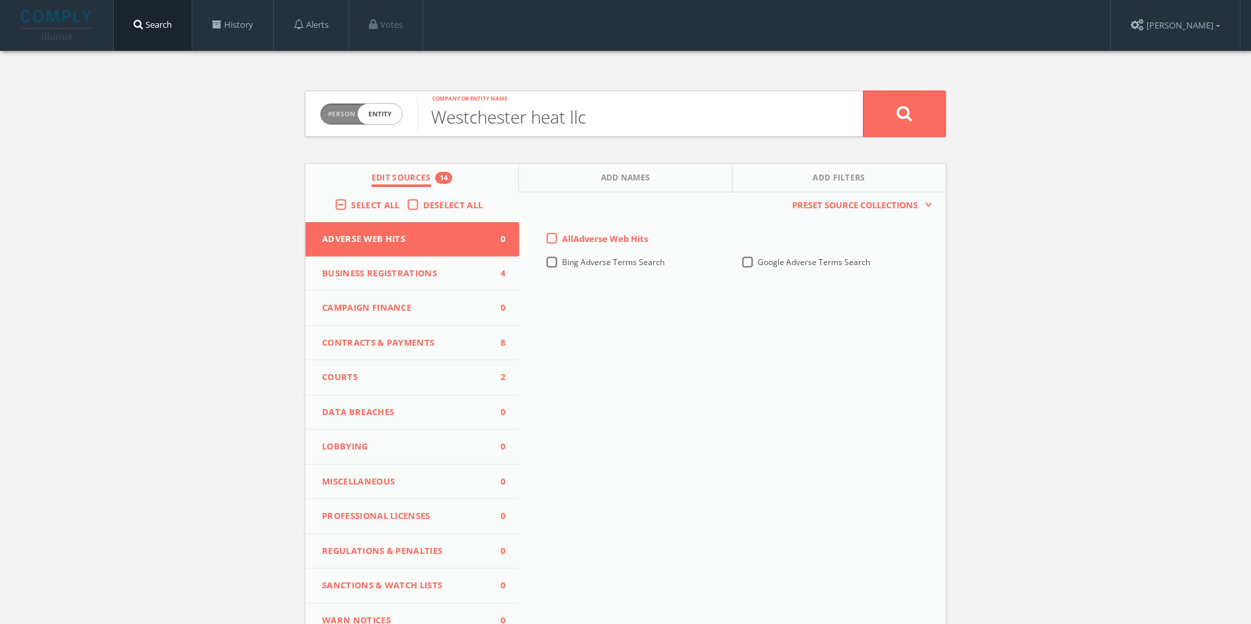
type input "Westchester heat llc"
click at [942, 117] on button at bounding box center [904, 114] width 83 height 46
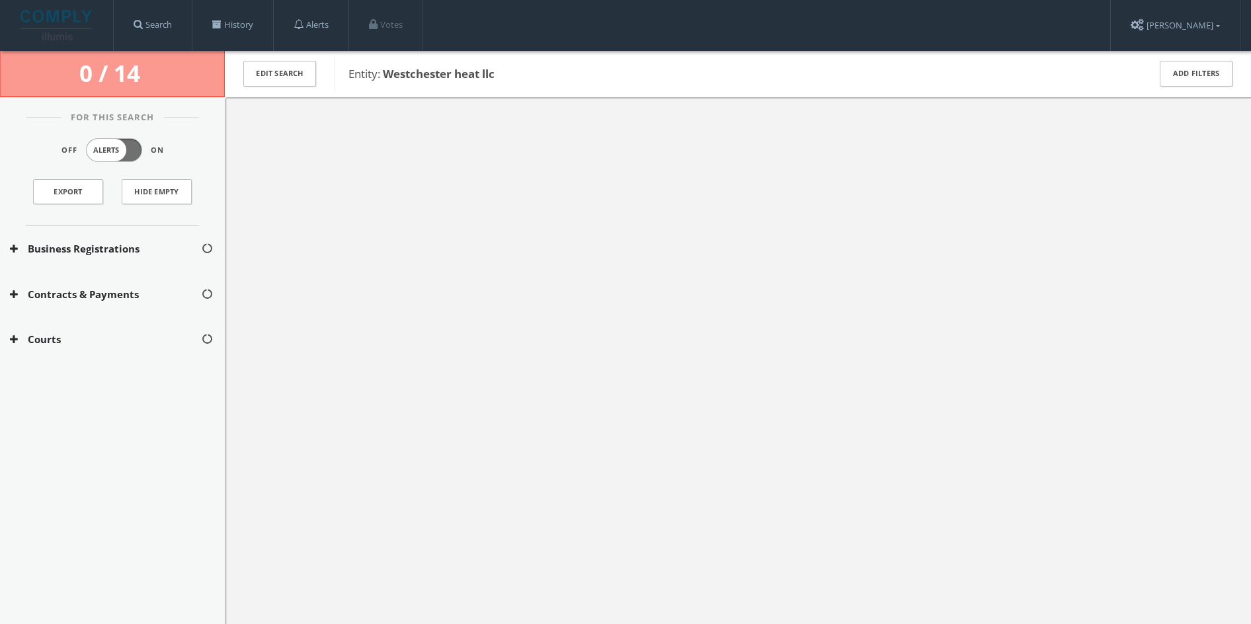
scroll to position [0, 1]
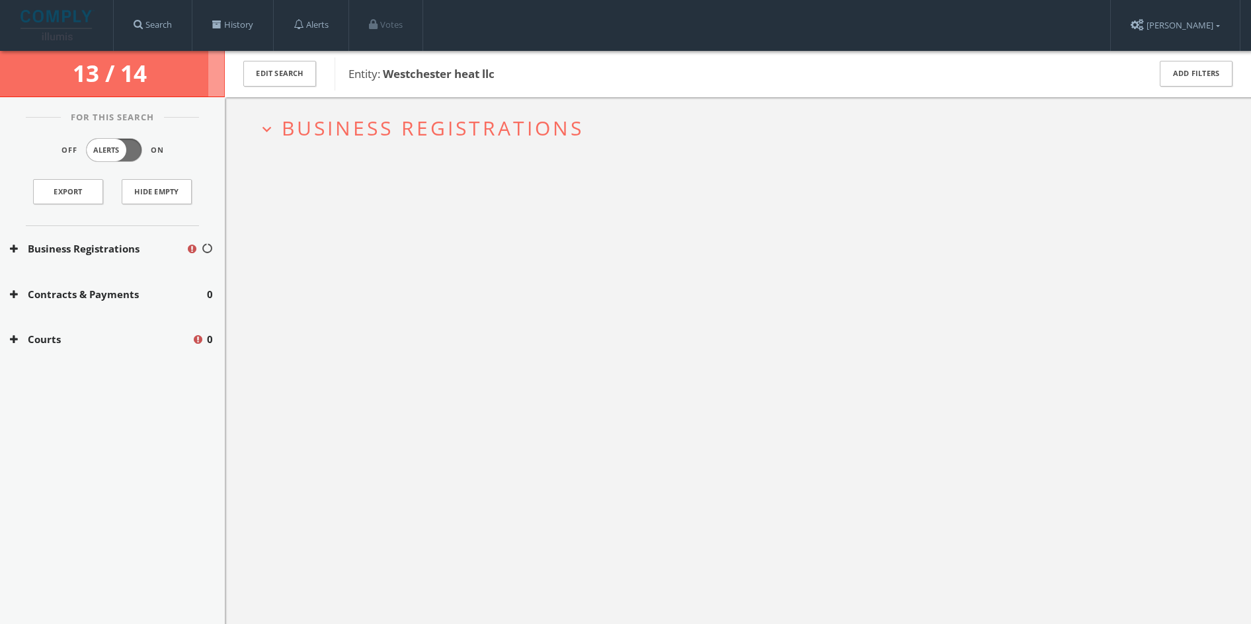
click at [273, 122] on icon "expand_more" at bounding box center [267, 129] width 18 height 18
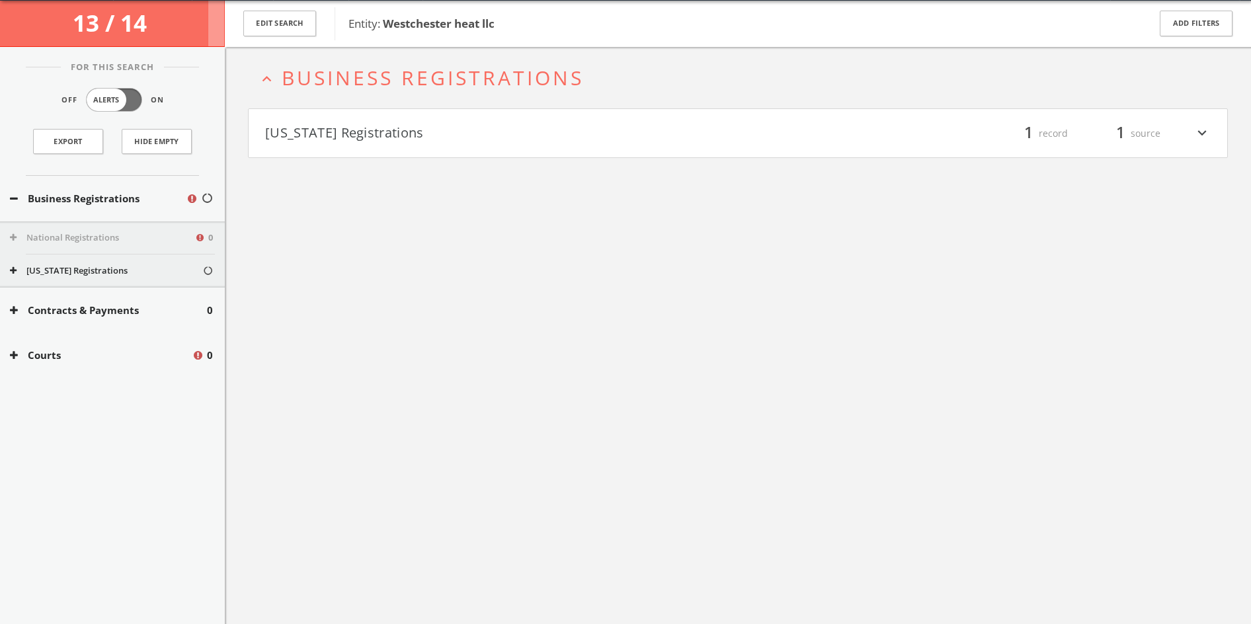
click at [296, 134] on button "[US_STATE] Registrations" at bounding box center [501, 133] width 473 height 22
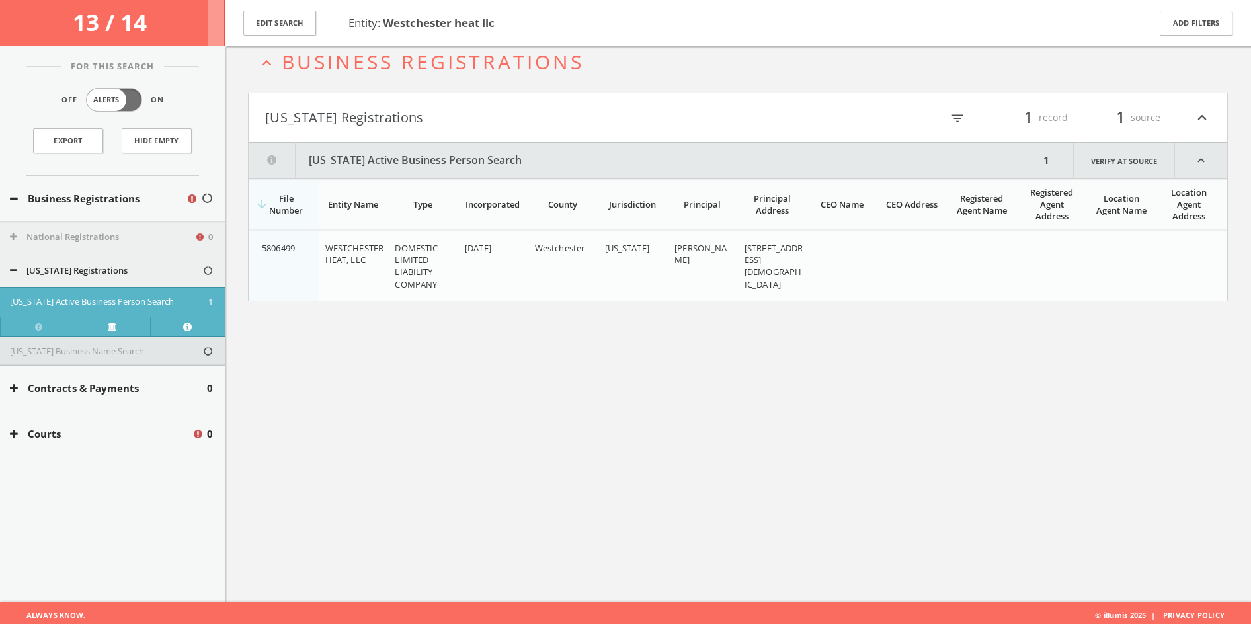
scroll to position [77, 0]
